Goal: Task Accomplishment & Management: Manage account settings

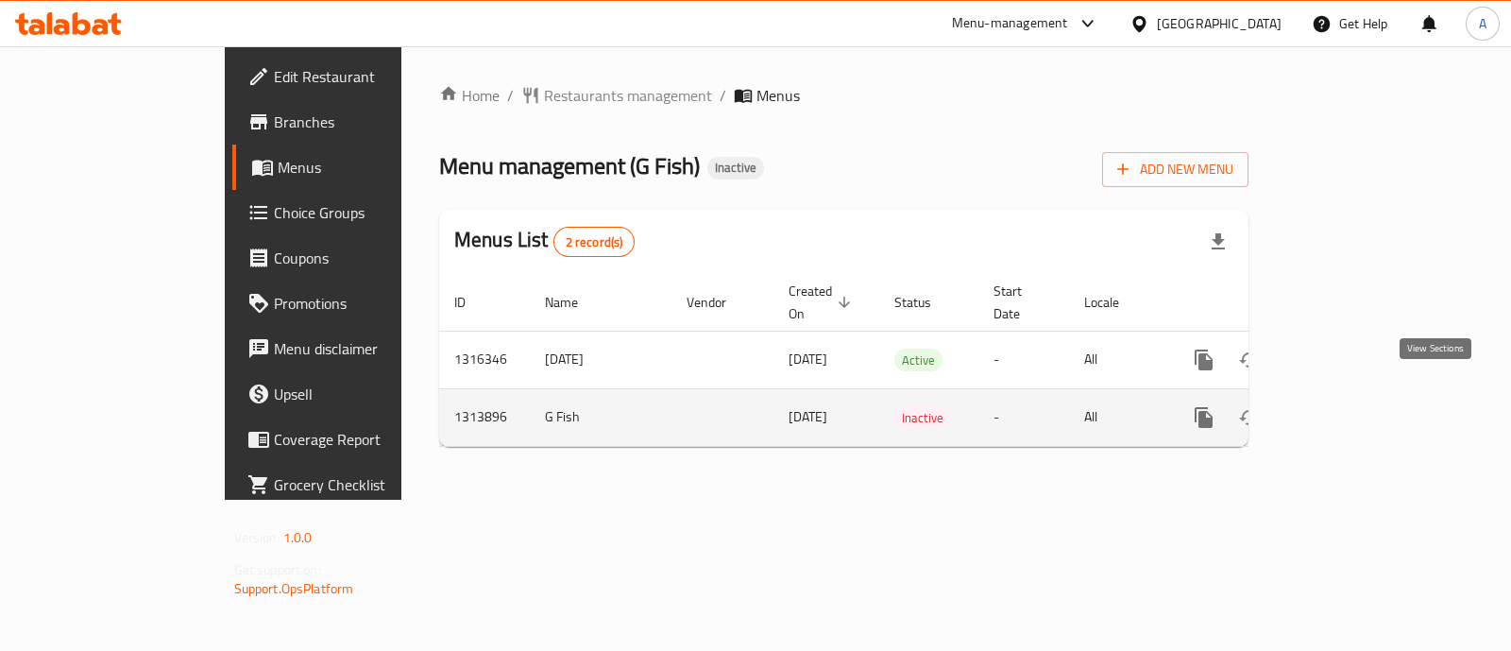
click at [1352, 406] on icon "enhanced table" at bounding box center [1340, 417] width 23 height 23
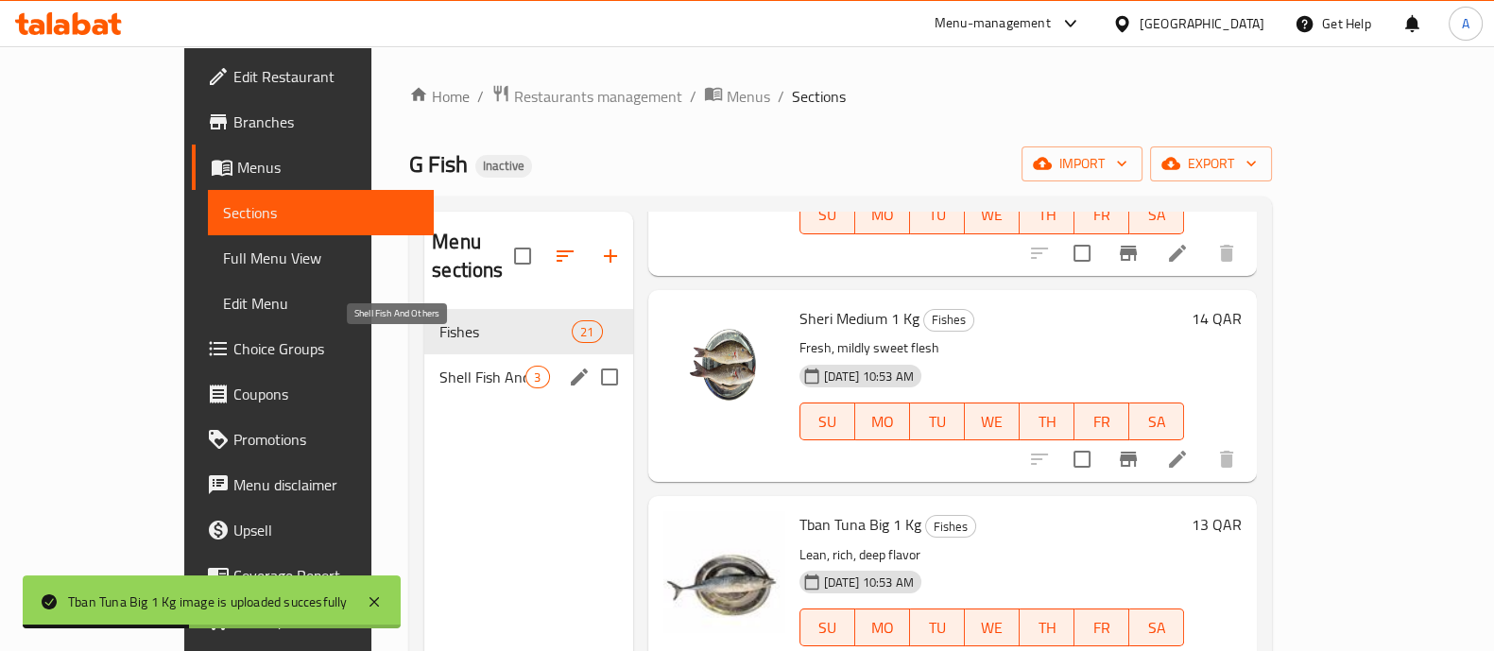
click at [449, 366] on span "Shell Fish And Others" at bounding box center [482, 377] width 86 height 23
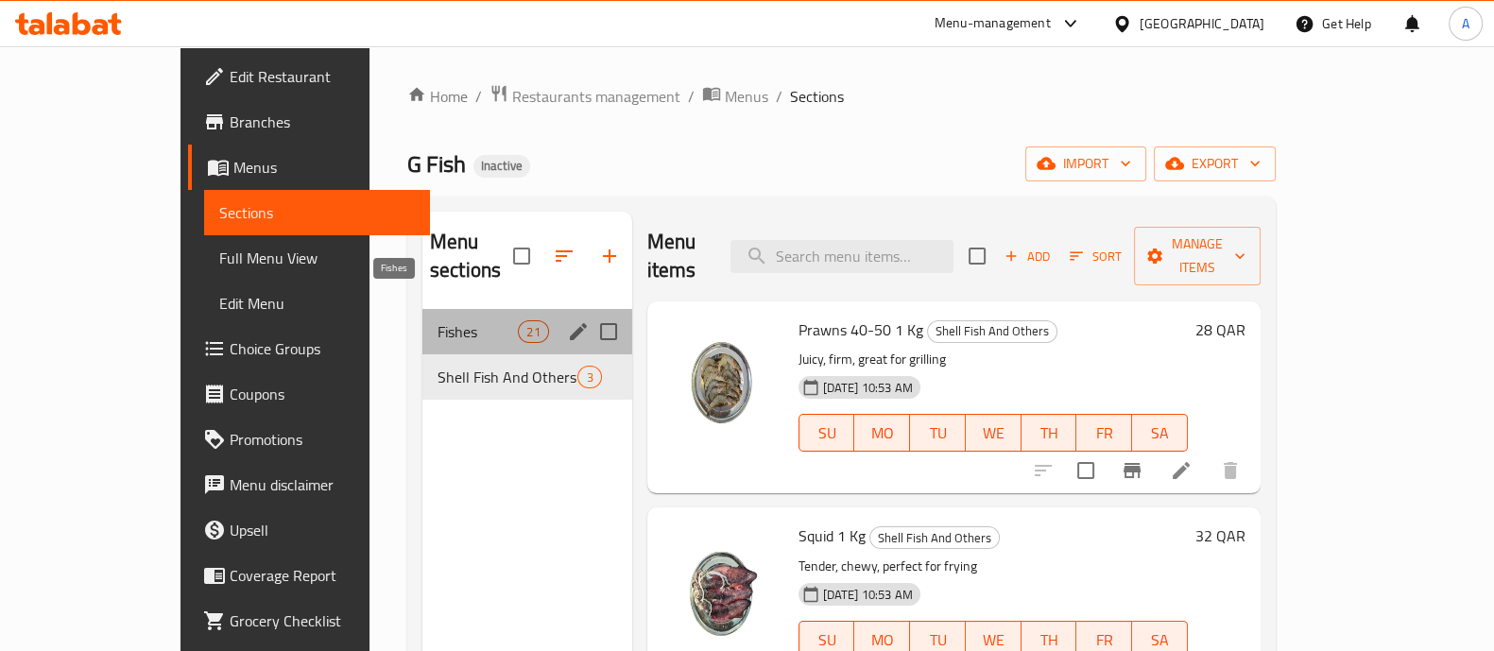
click at [437, 320] on span "Fishes" at bounding box center [477, 331] width 80 height 23
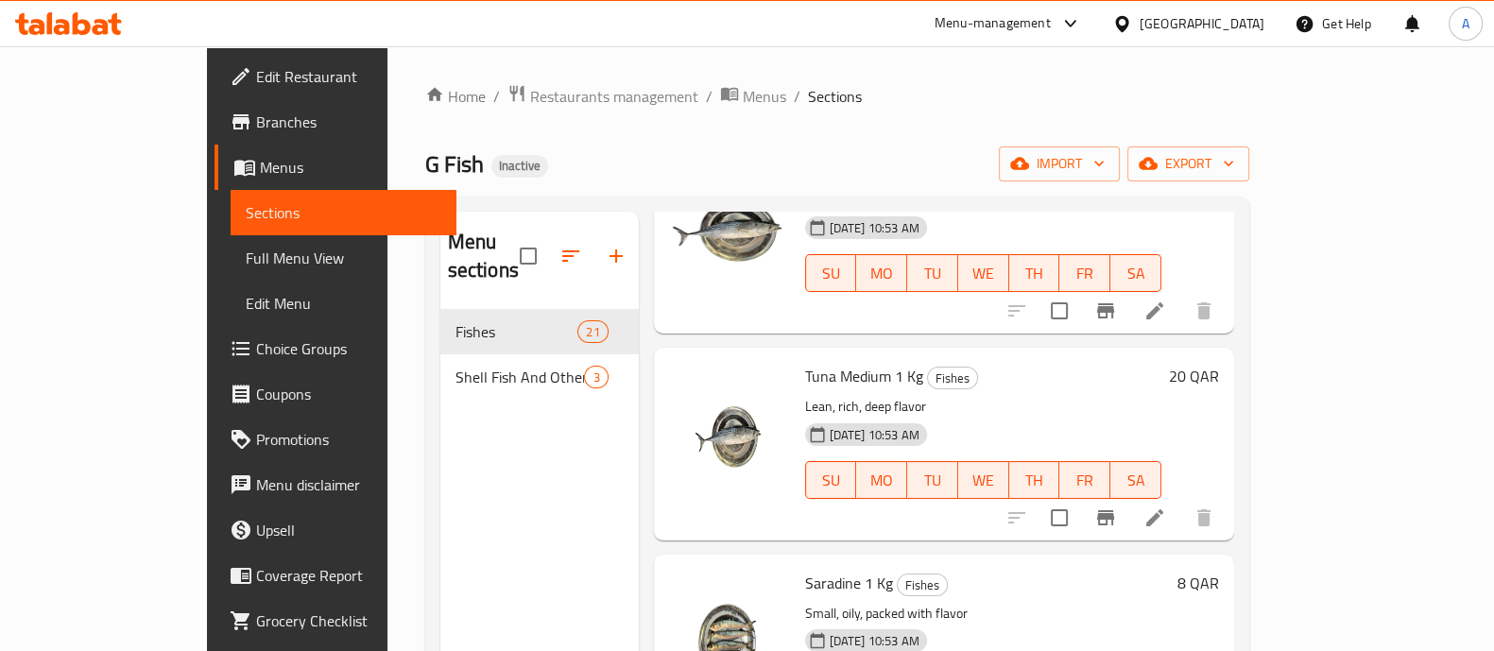
scroll to position [2312, 0]
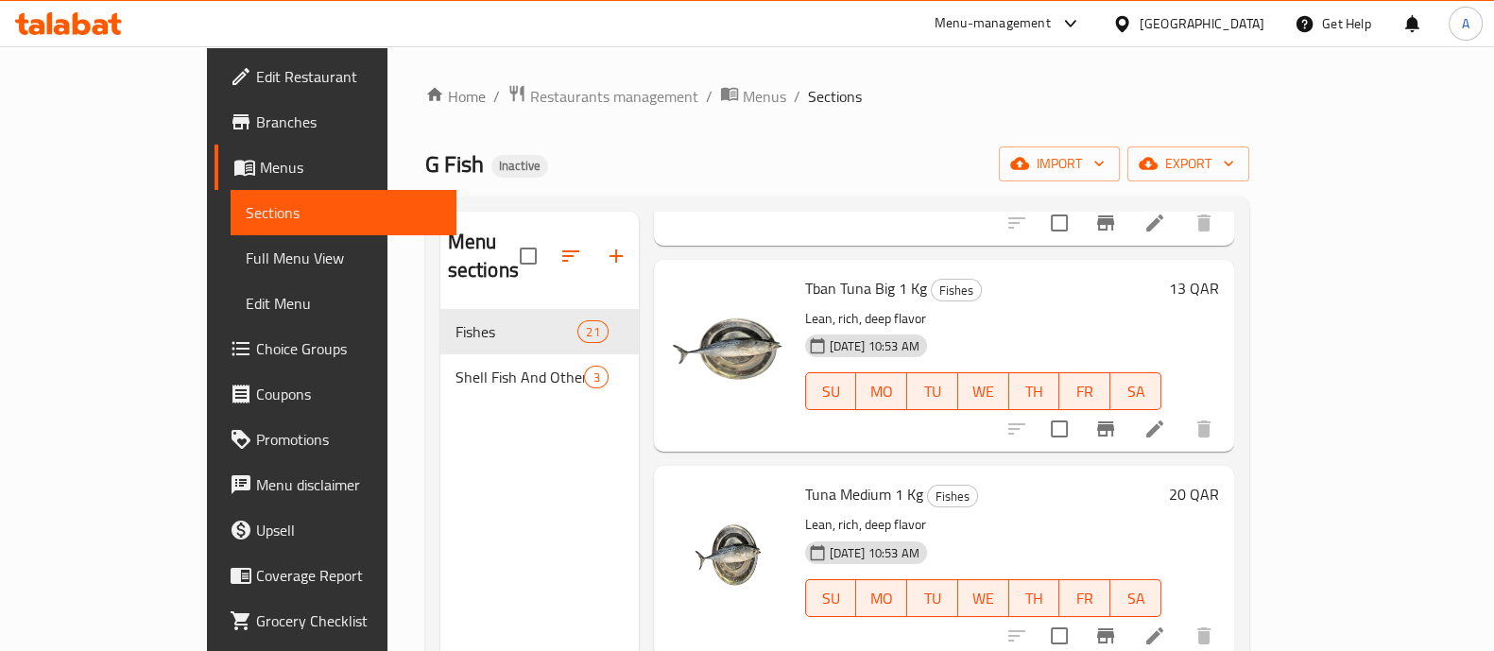
click at [440, 465] on div "Menu sections Fishes 21 Shell Fish And Others 3" at bounding box center [539, 537] width 198 height 651
click at [256, 72] on span "Edit Restaurant" at bounding box center [348, 76] width 185 height 23
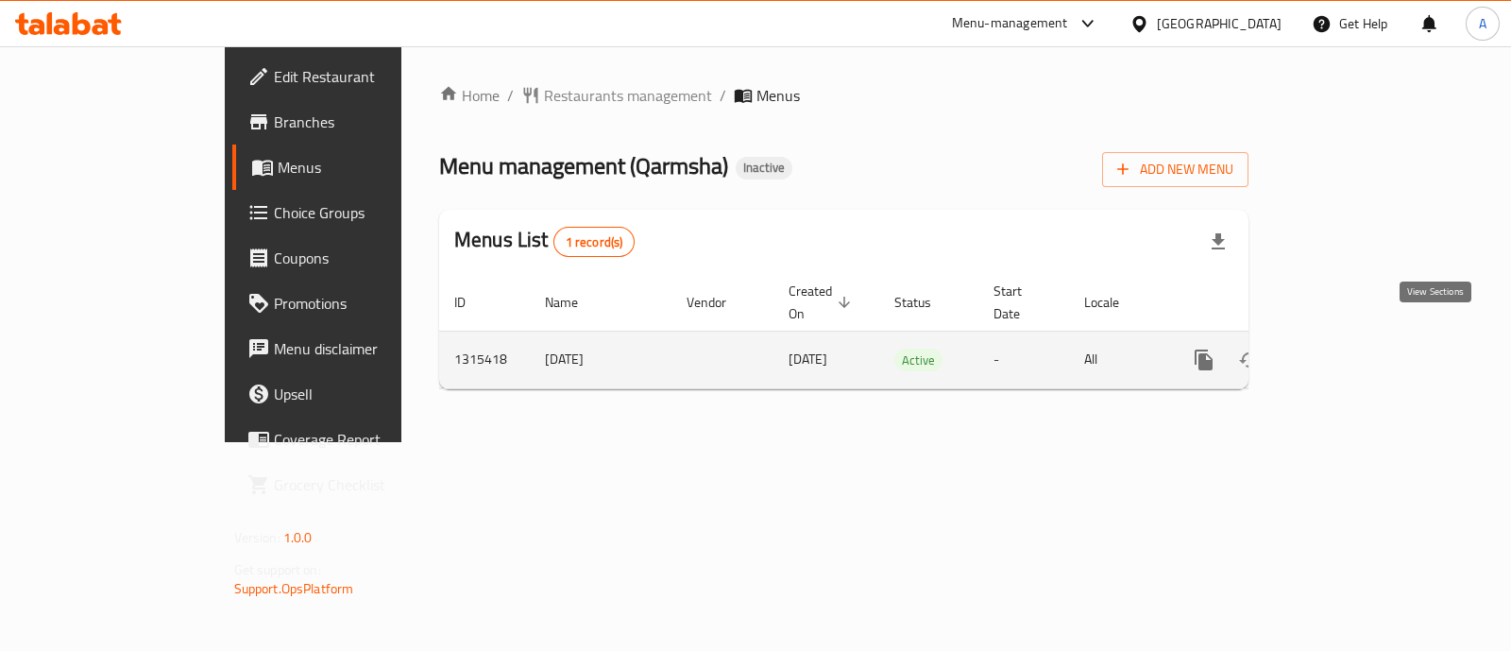
click at [1352, 349] on icon "enhanced table" at bounding box center [1340, 360] width 23 height 23
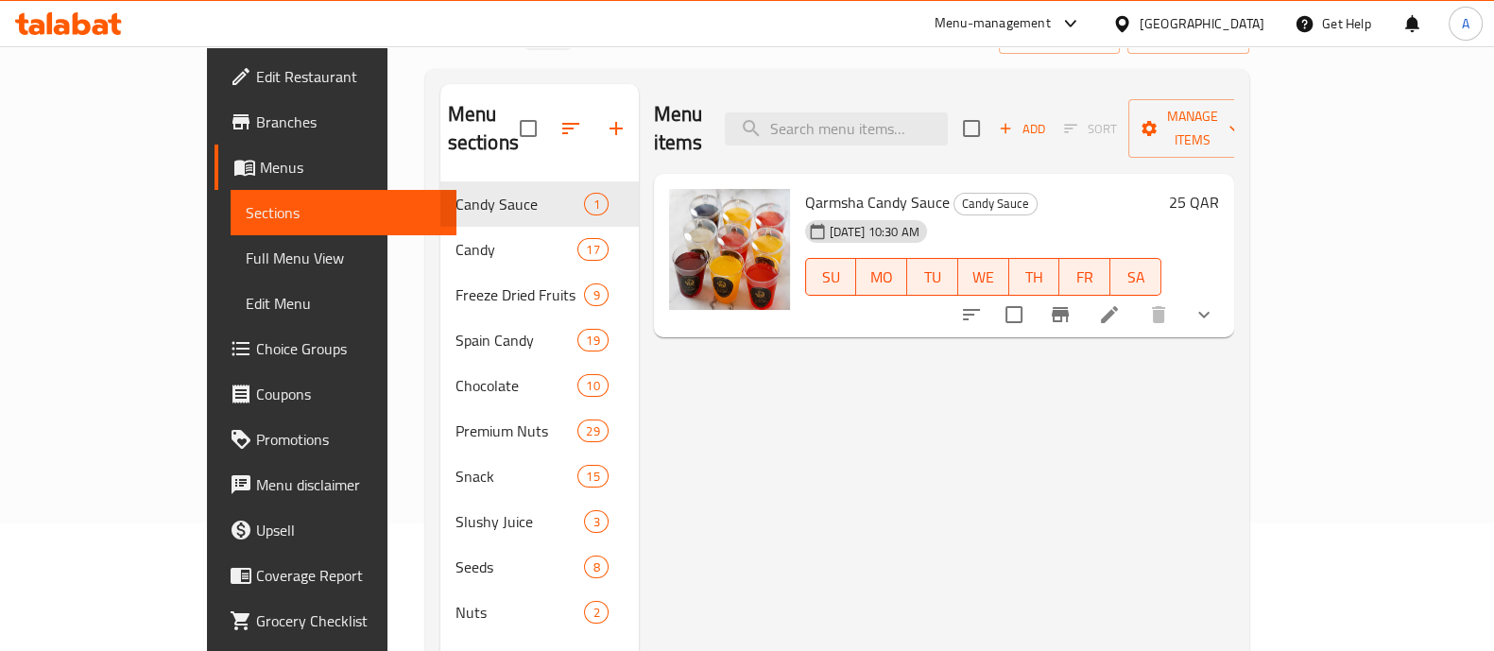
scroll to position [235, 0]
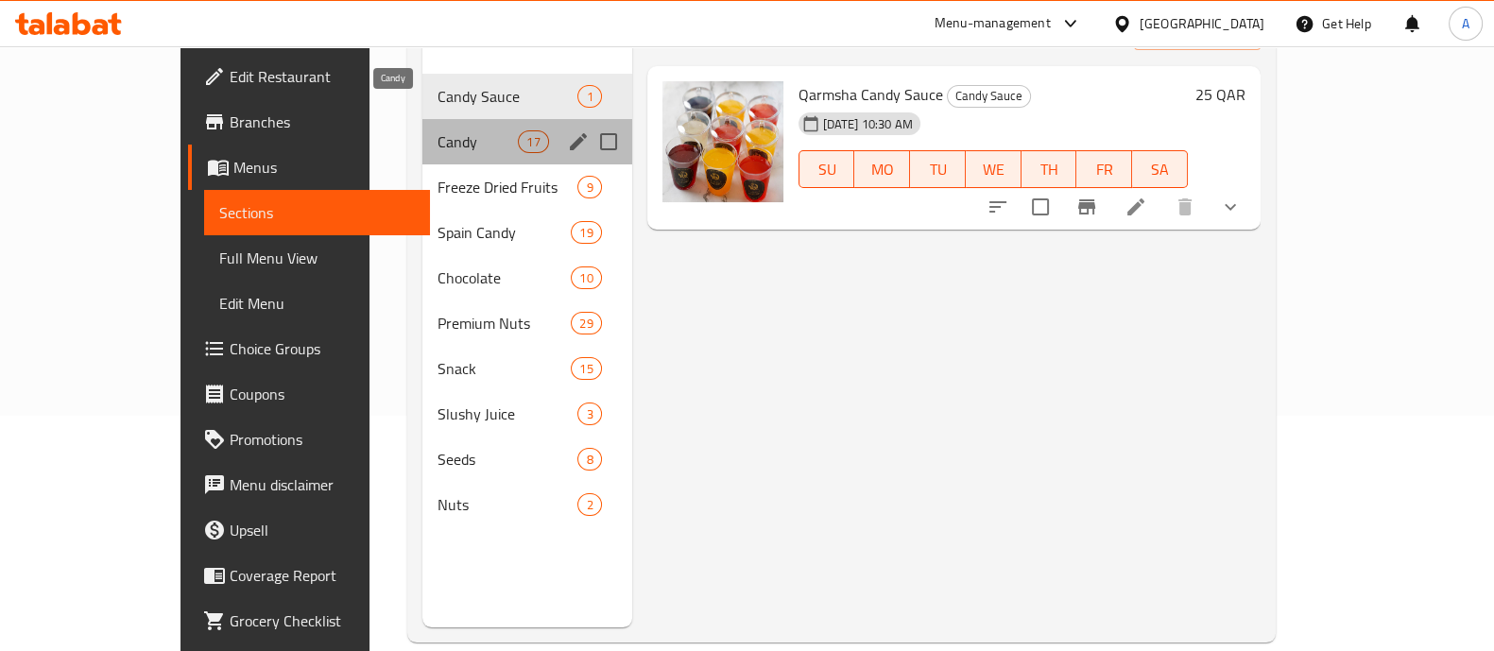
drag, startPoint x: 401, startPoint y: 109, endPoint x: 423, endPoint y: 116, distance: 23.0
click at [437, 130] on span "Candy" at bounding box center [477, 141] width 80 height 23
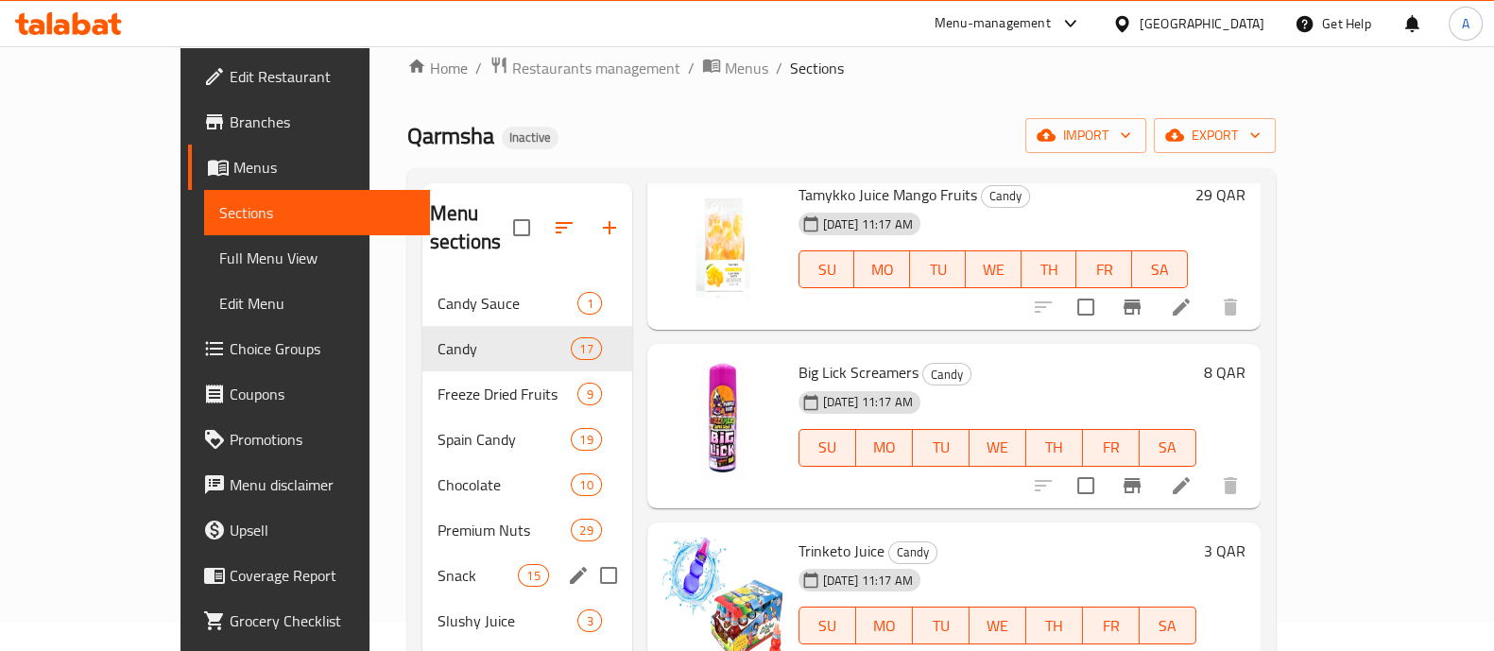
scroll to position [27, 0]
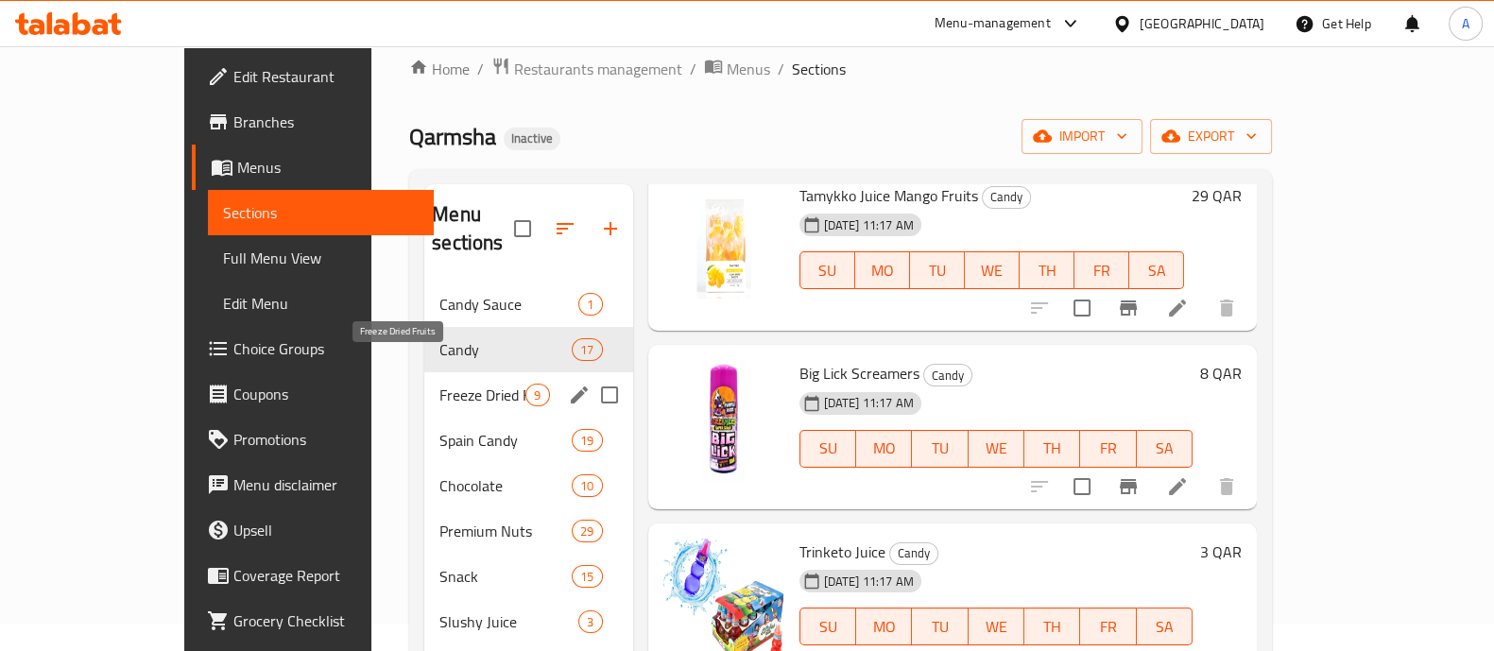
click at [439, 384] on span "Freeze Dried Fruits" at bounding box center [482, 395] width 86 height 23
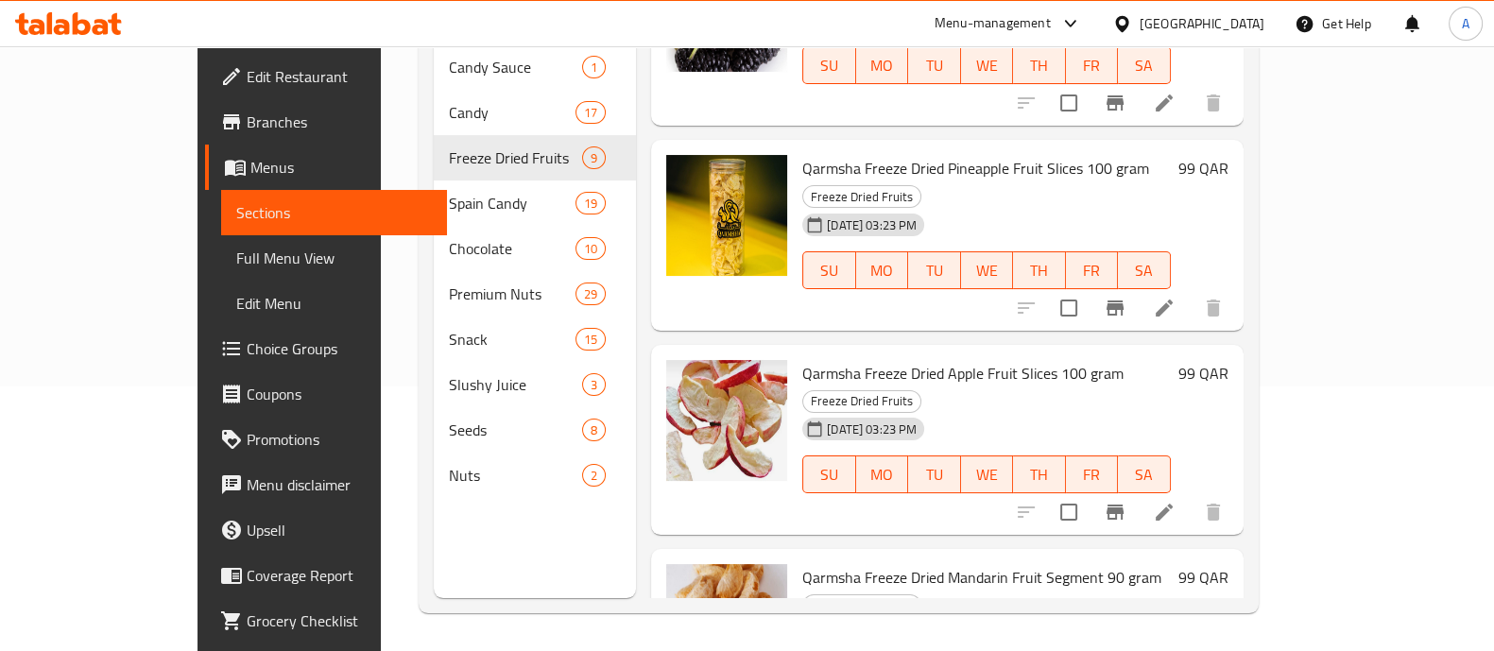
scroll to position [526, 0]
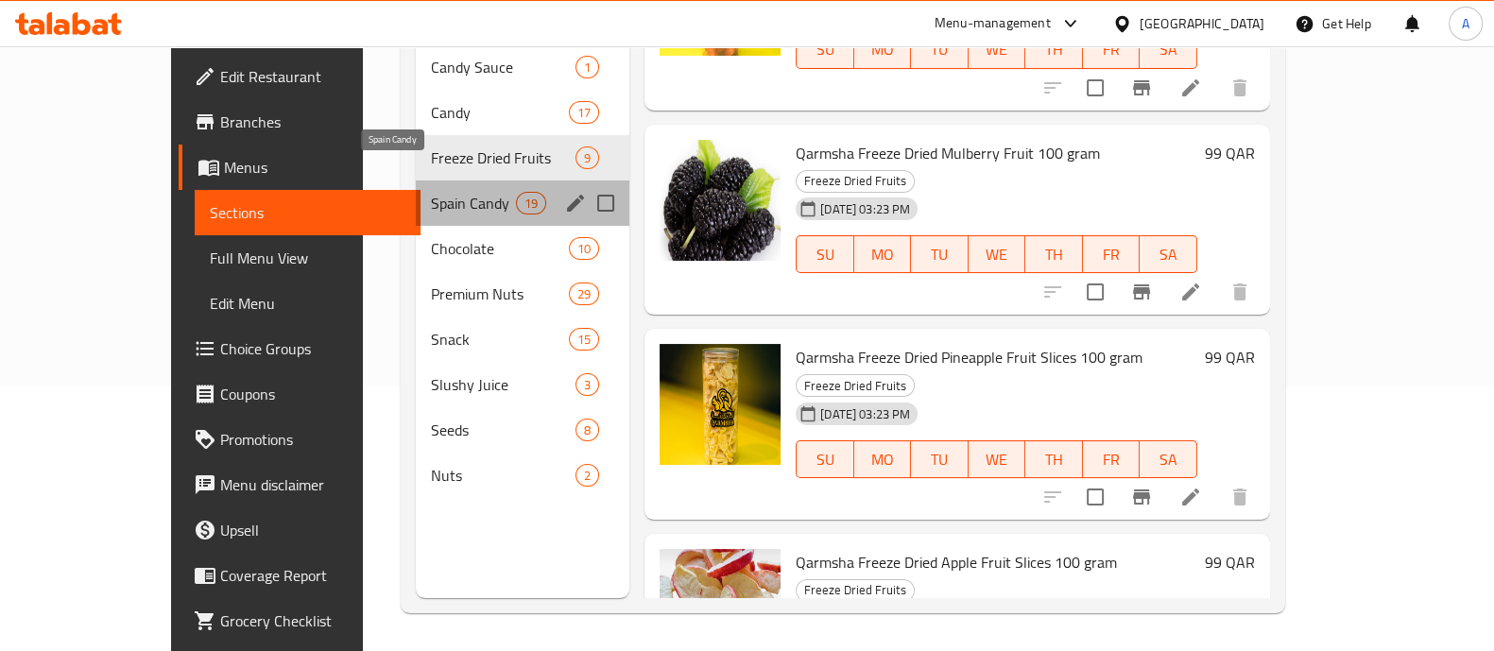
click at [431, 192] on span "Spain Candy" at bounding box center [473, 203] width 85 height 23
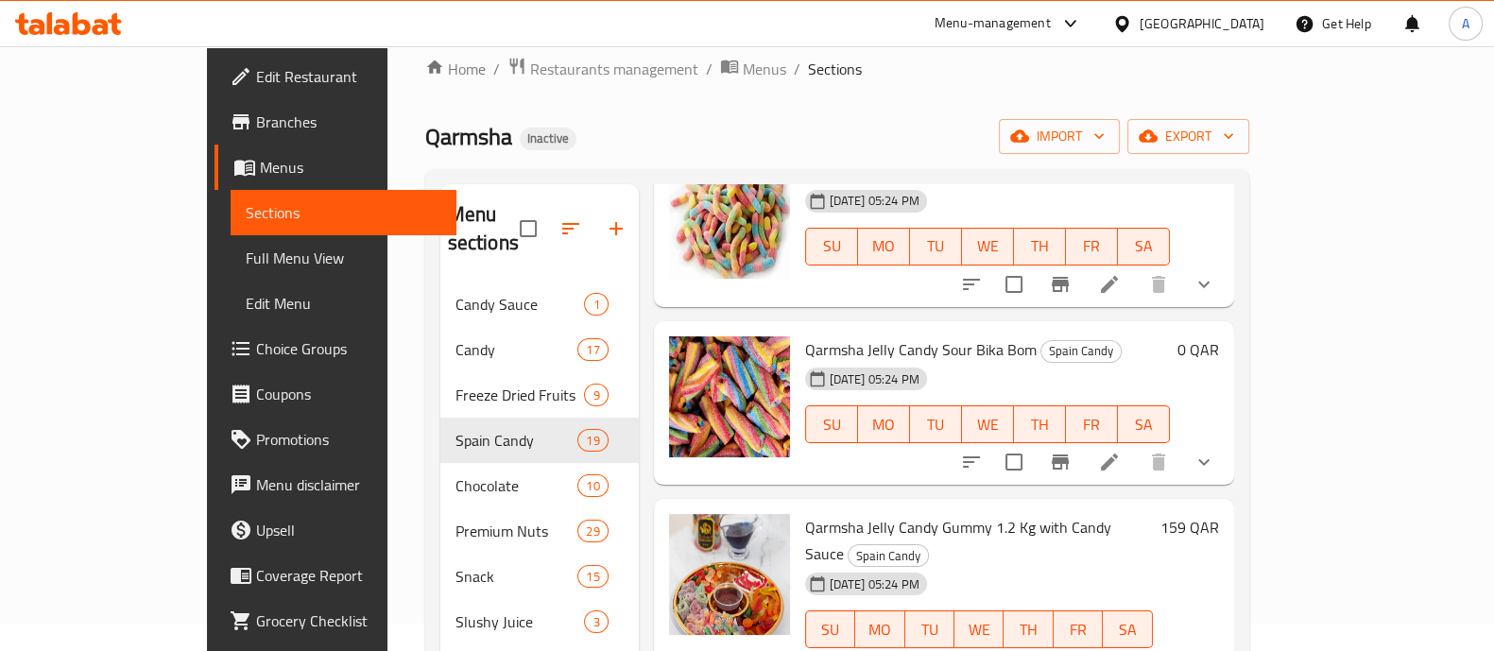
scroll to position [2780, 0]
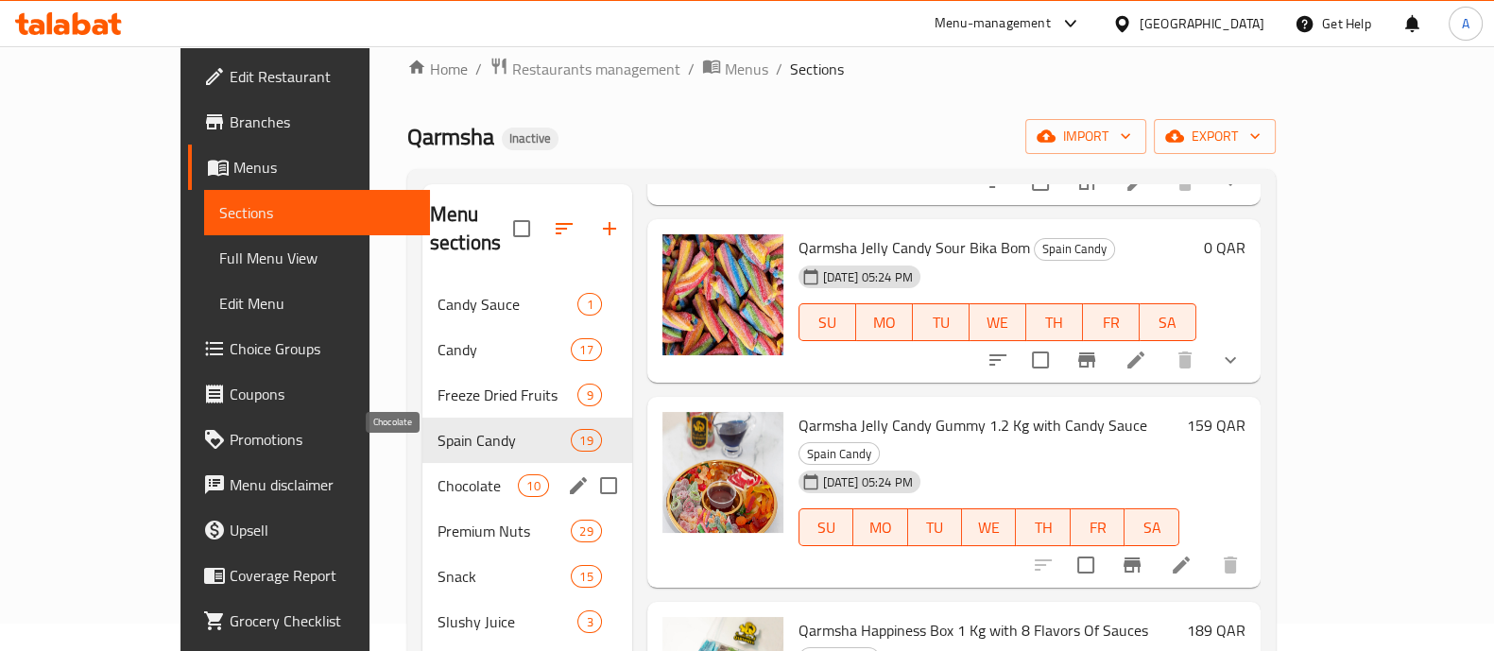
click at [437, 474] on span "Chocolate" at bounding box center [477, 485] width 80 height 23
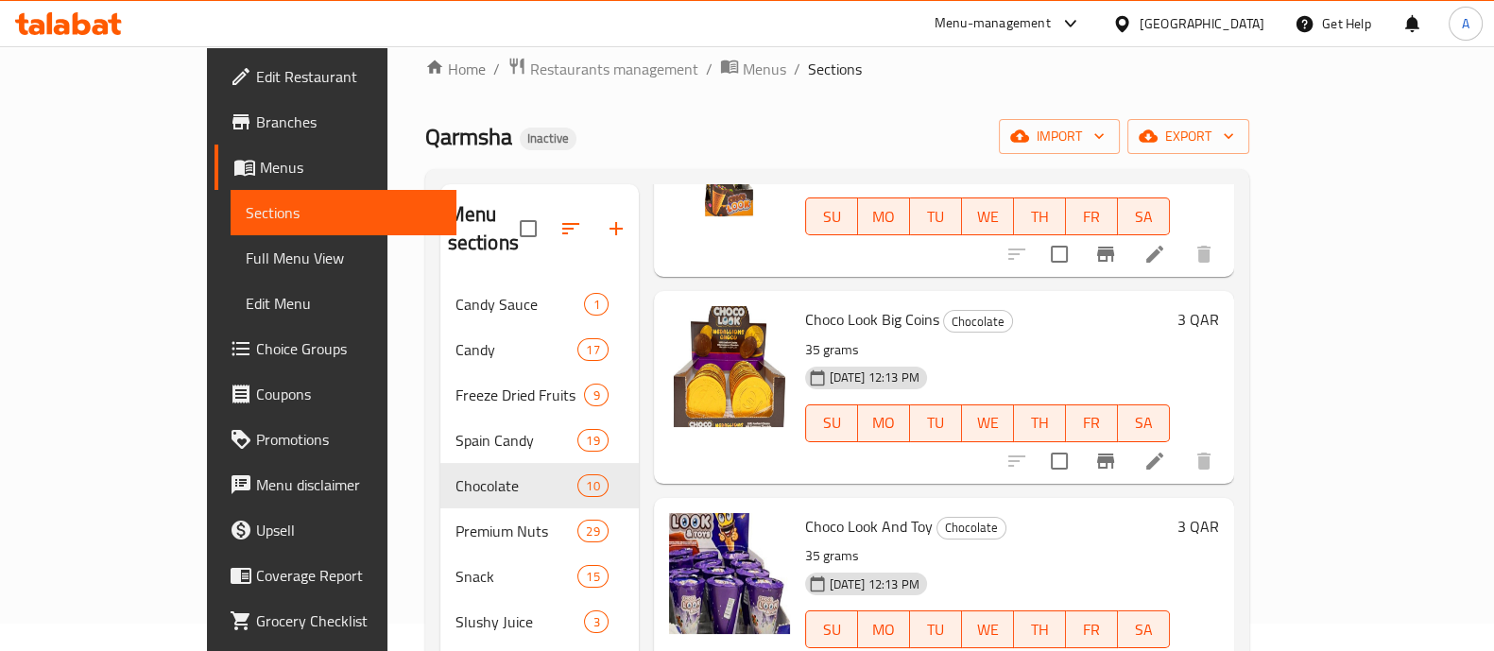
scroll to position [1431, 0]
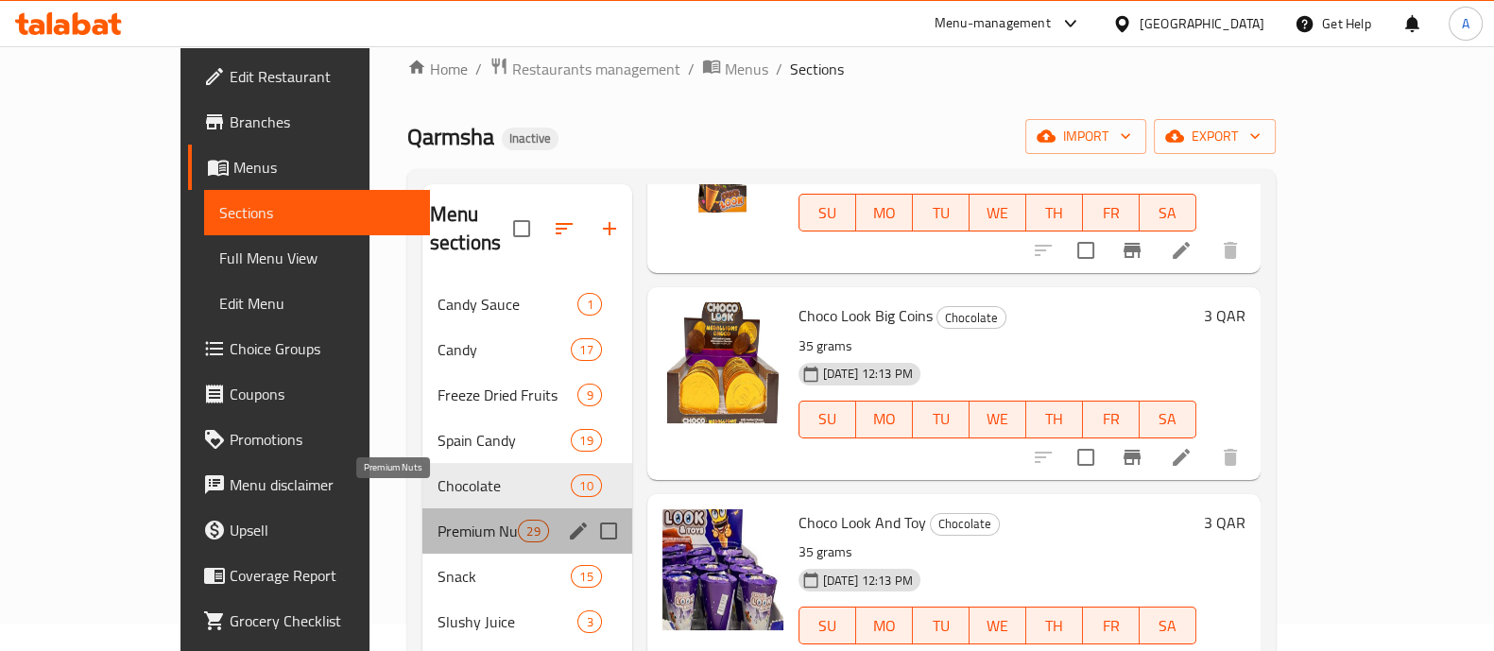
click at [437, 520] on span "Premium Nuts" at bounding box center [477, 531] width 80 height 23
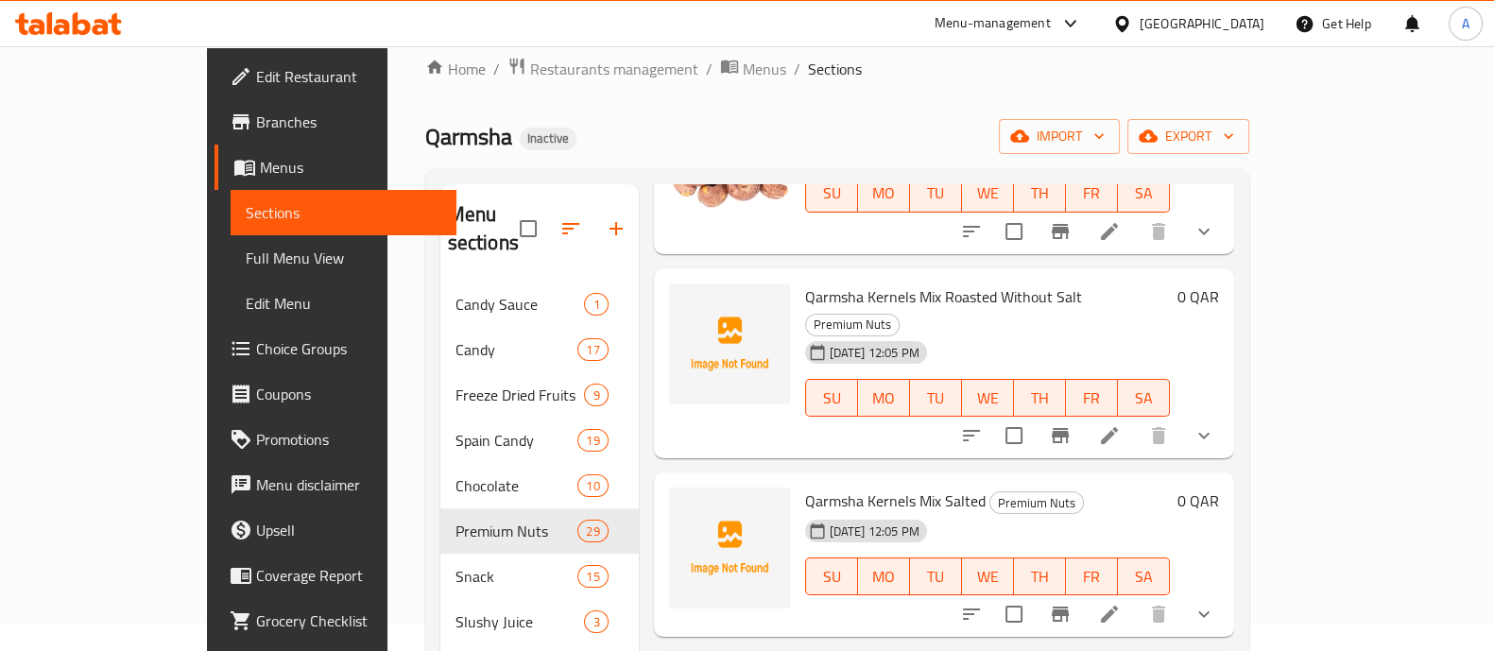
scroll to position [1313, 0]
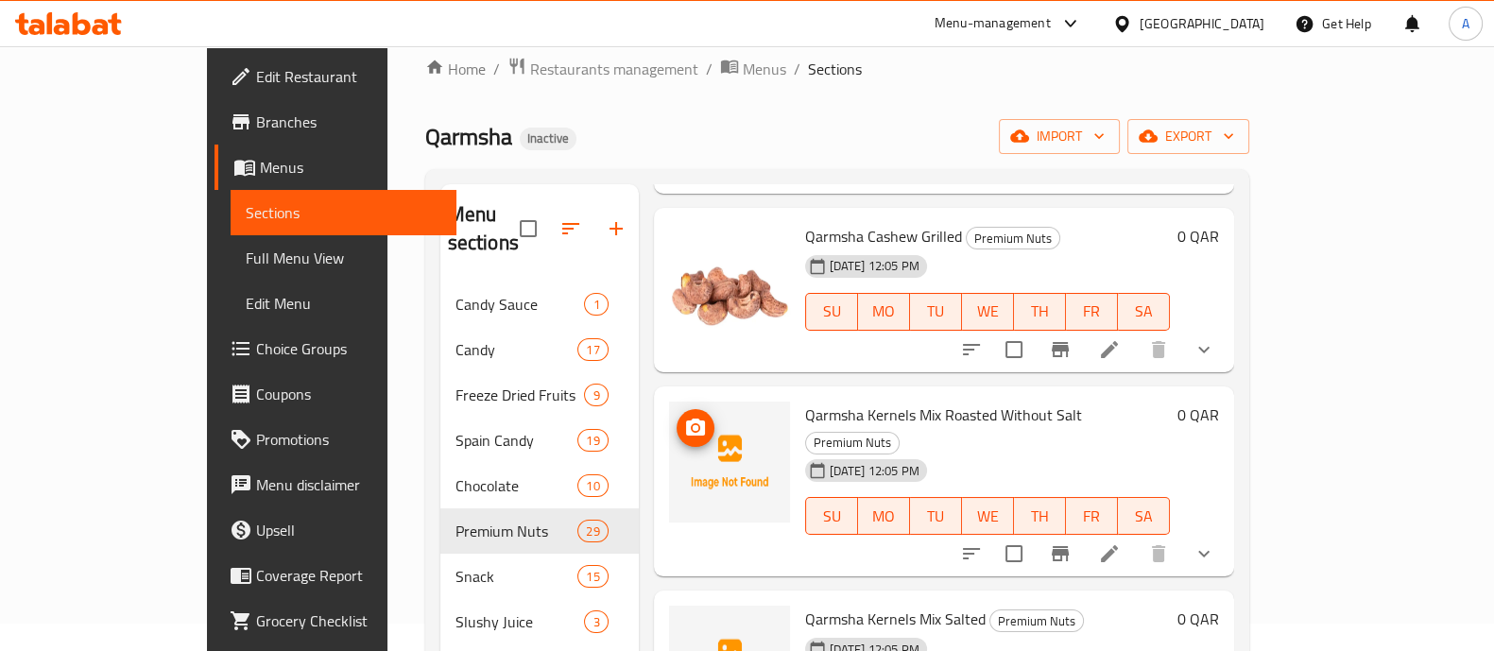
click at [699, 421] on img at bounding box center [729, 461] width 121 height 121
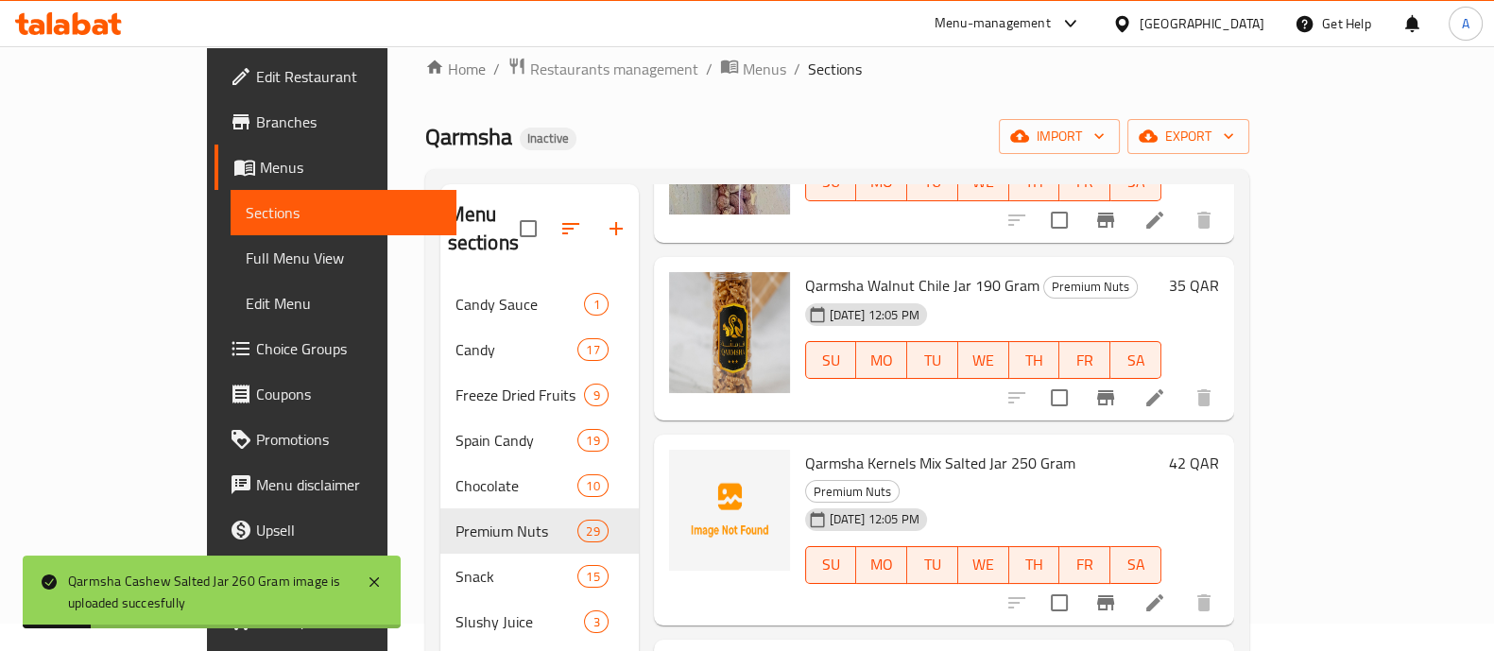
scroll to position [4265, 0]
